Goal: Task Accomplishment & Management: Manage account settings

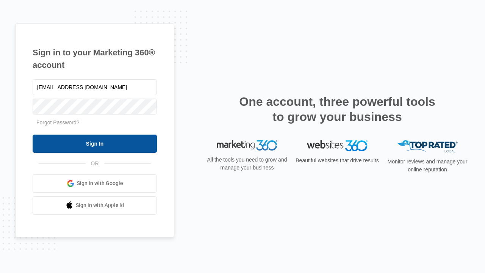
click at [95, 143] on input "Sign In" at bounding box center [95, 143] width 124 height 18
